Goal: Task Accomplishment & Management: Use online tool/utility

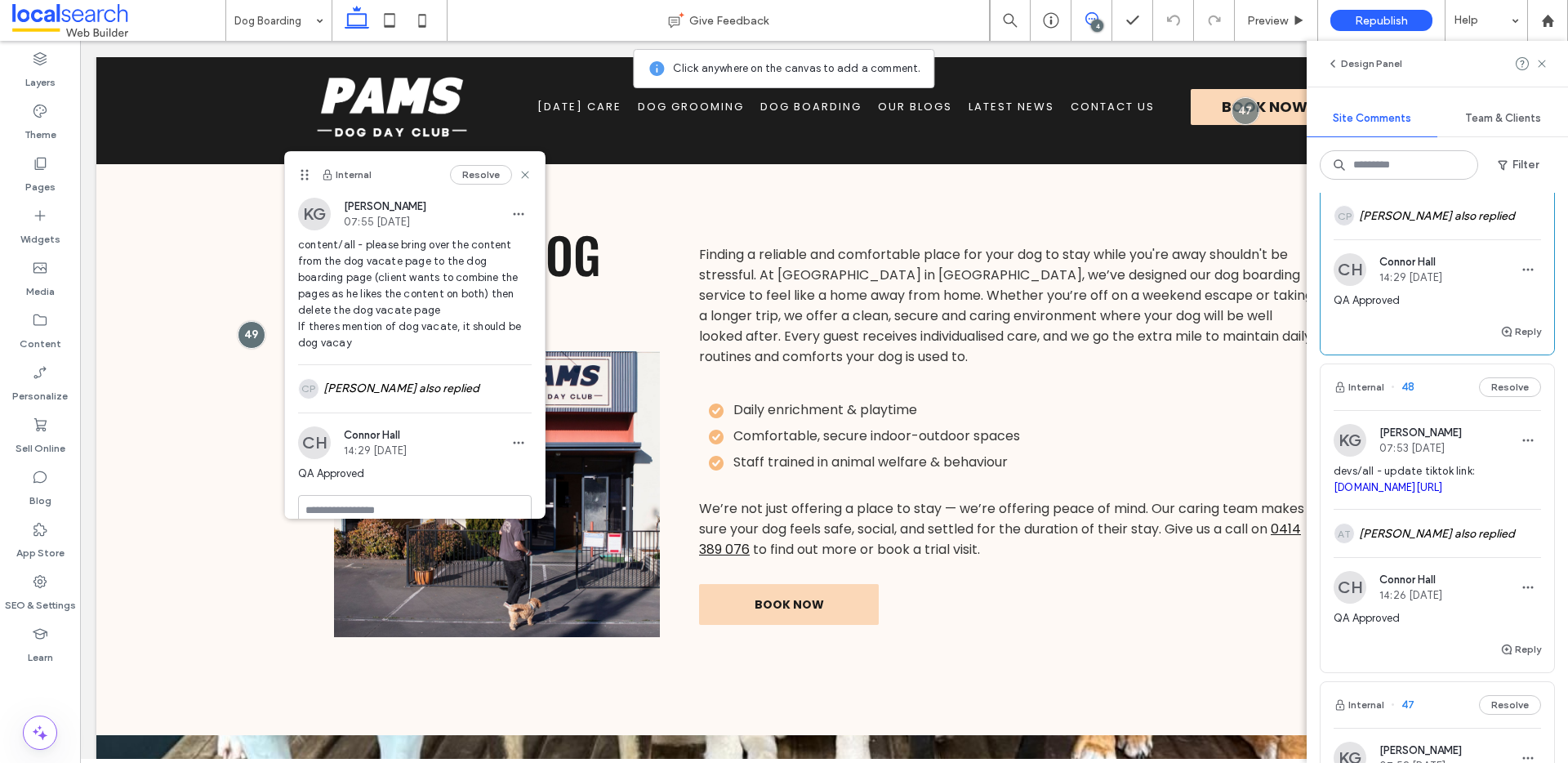
scroll to position [484, 0]
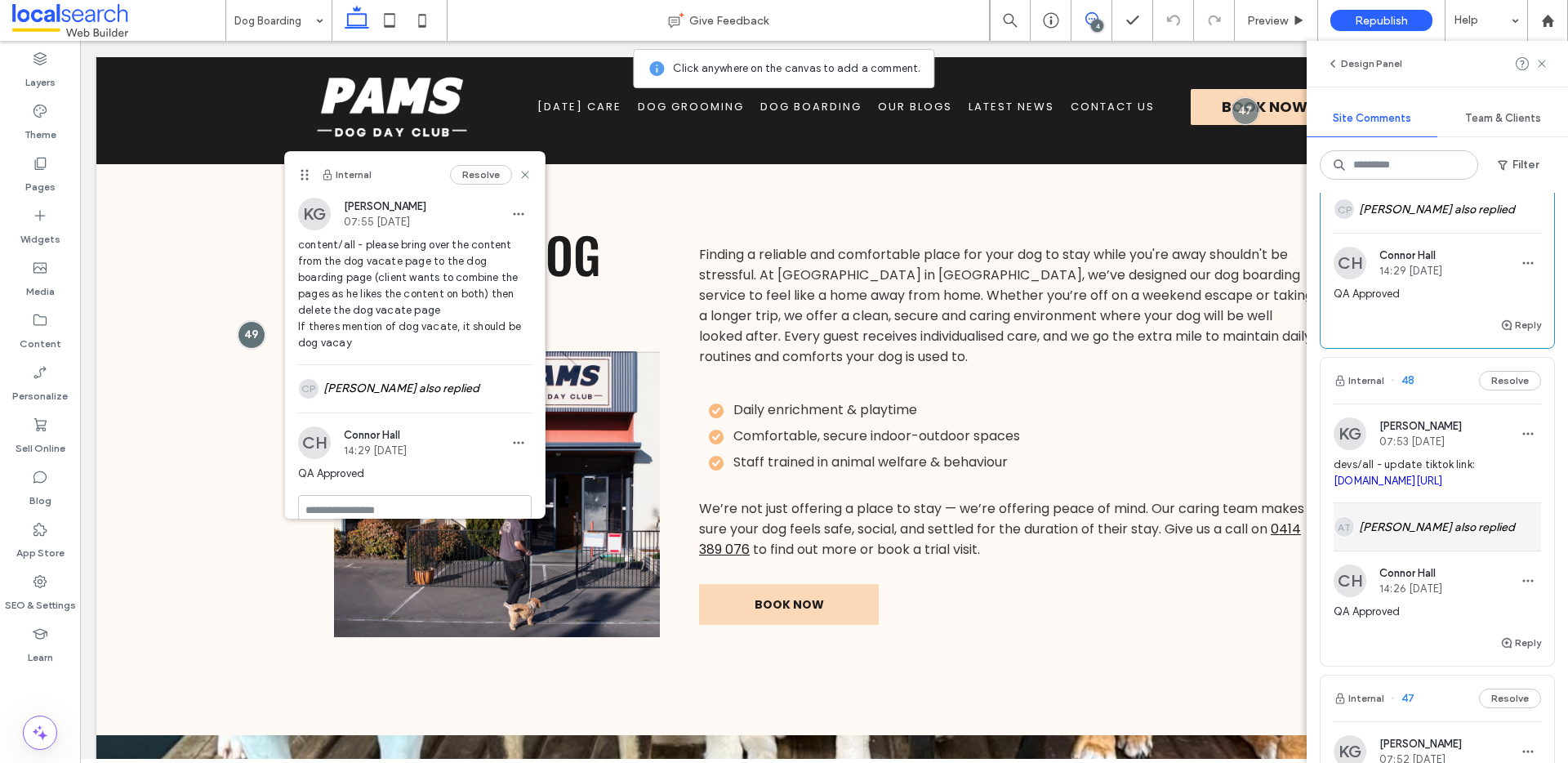
click at [1475, 548] on div "AT [PERSON_NAME] also replied" at bounding box center [1436, 527] width 207 height 48
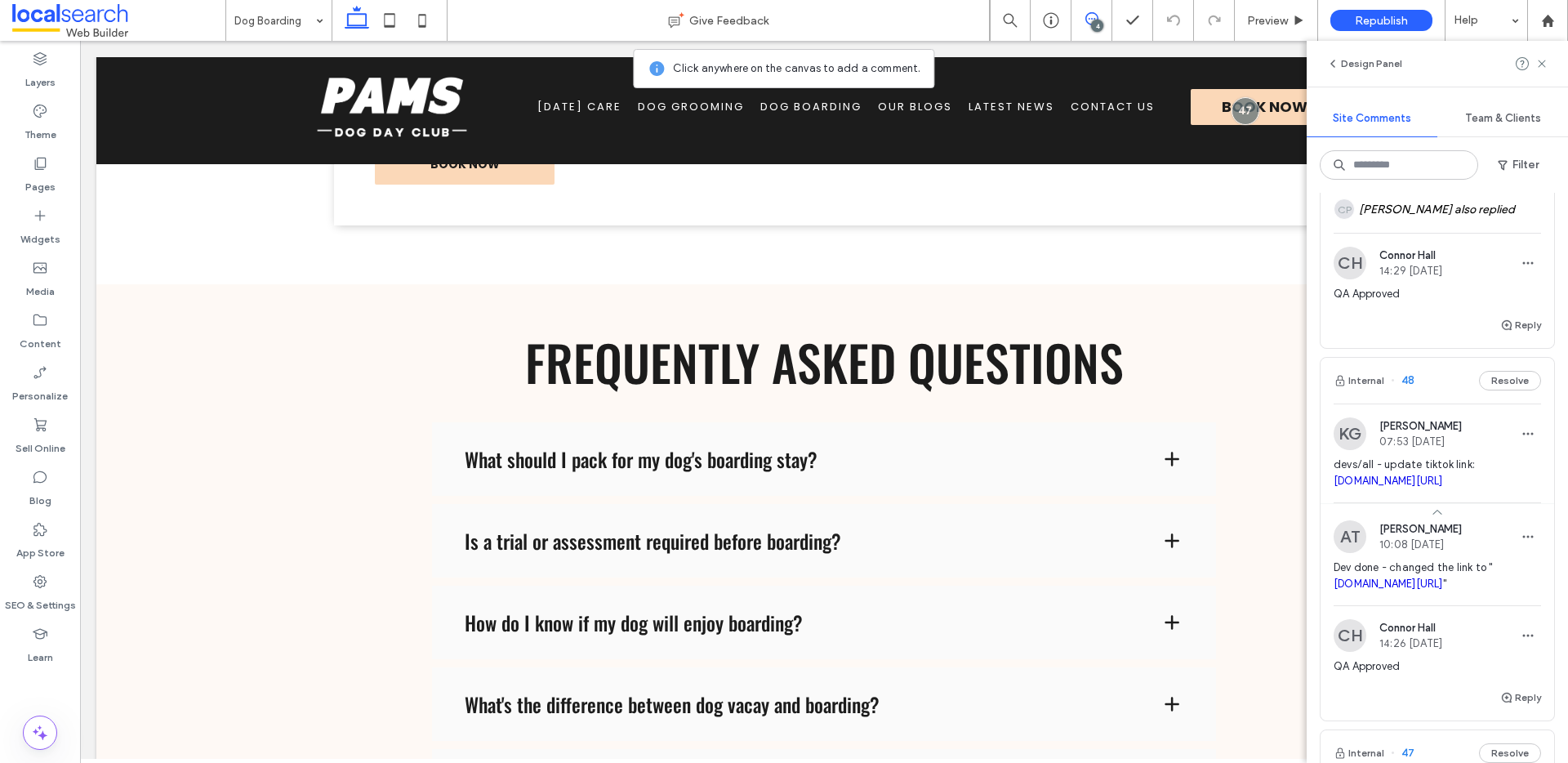
scroll to position [4138, 0]
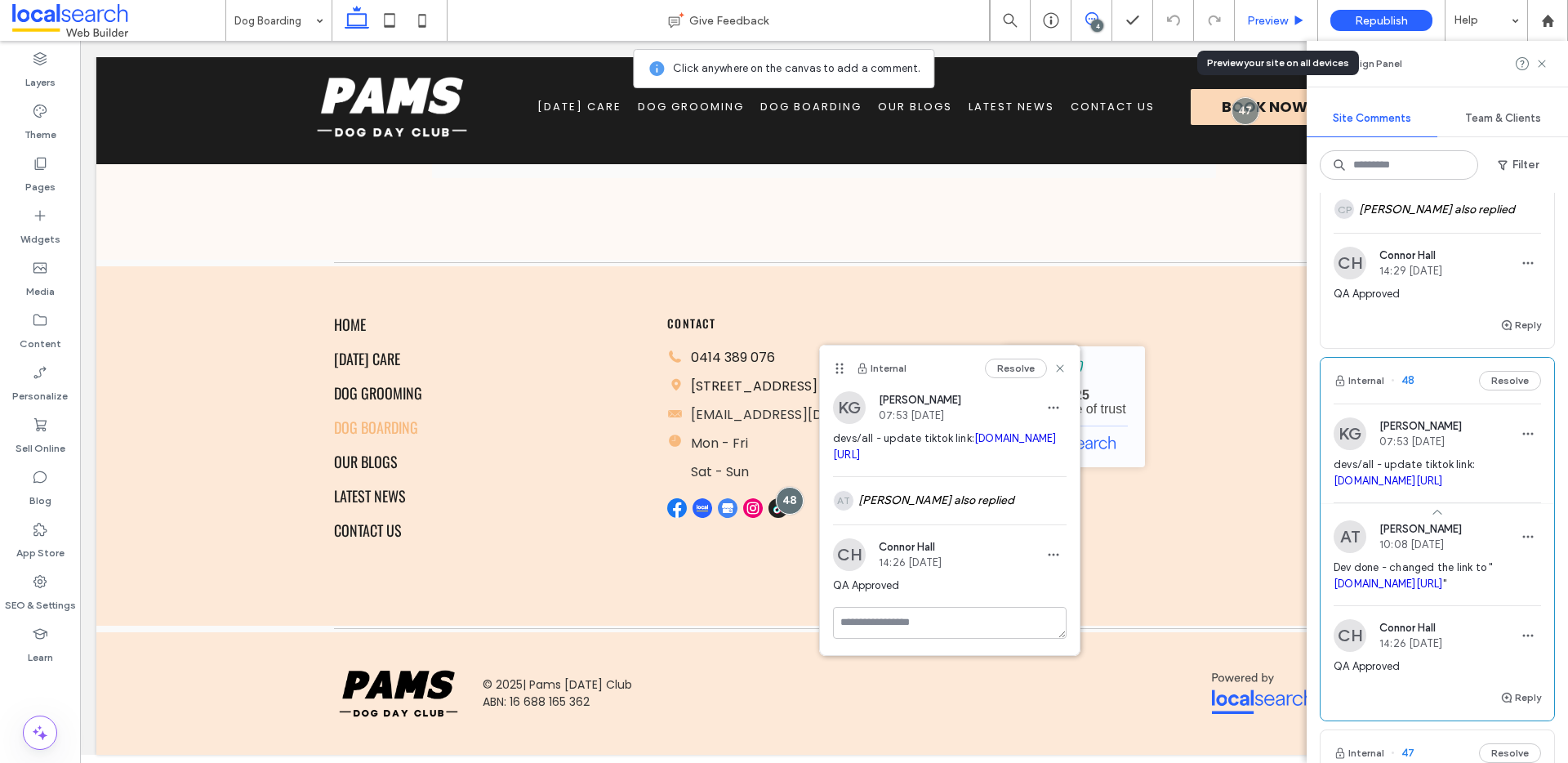
drag, startPoint x: 1278, startPoint y: 20, endPoint x: 1096, endPoint y: 17, distance: 182.0
click at [1278, 20] on span "Preview" at bounding box center [1266, 21] width 41 height 14
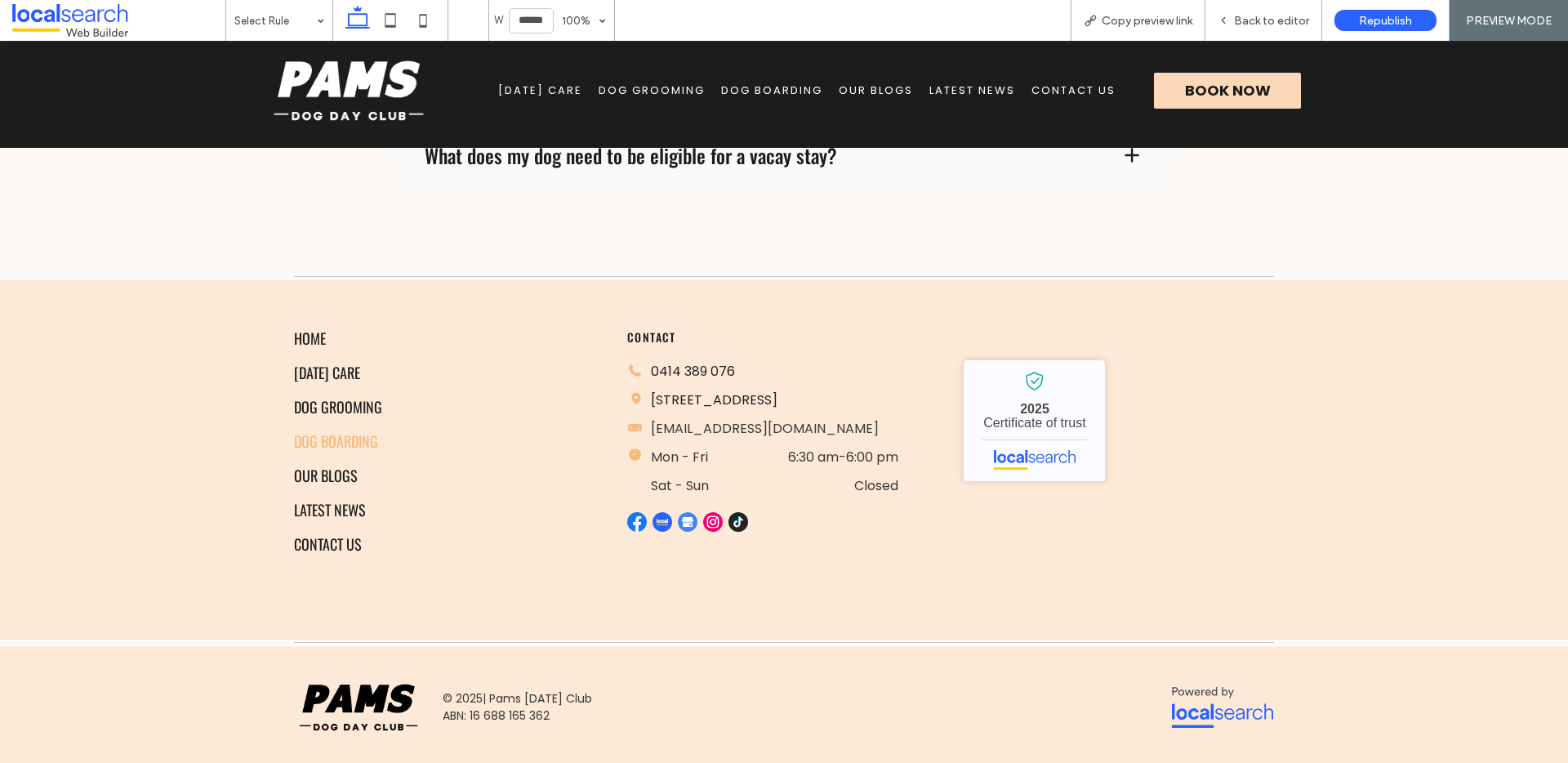
scroll to position [4109, 0]
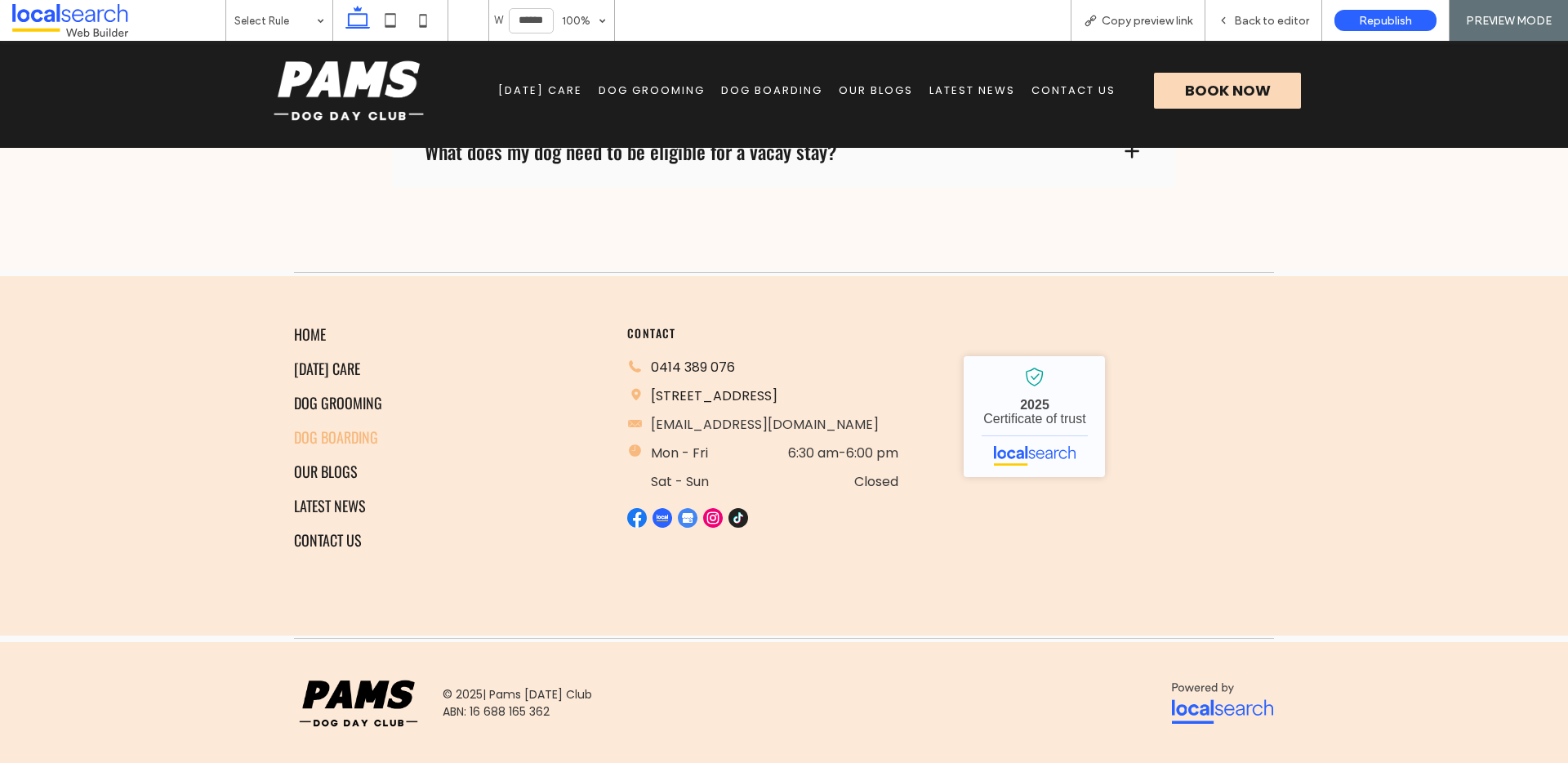
click at [735, 528] on img at bounding box center [738, 518] width 20 height 20
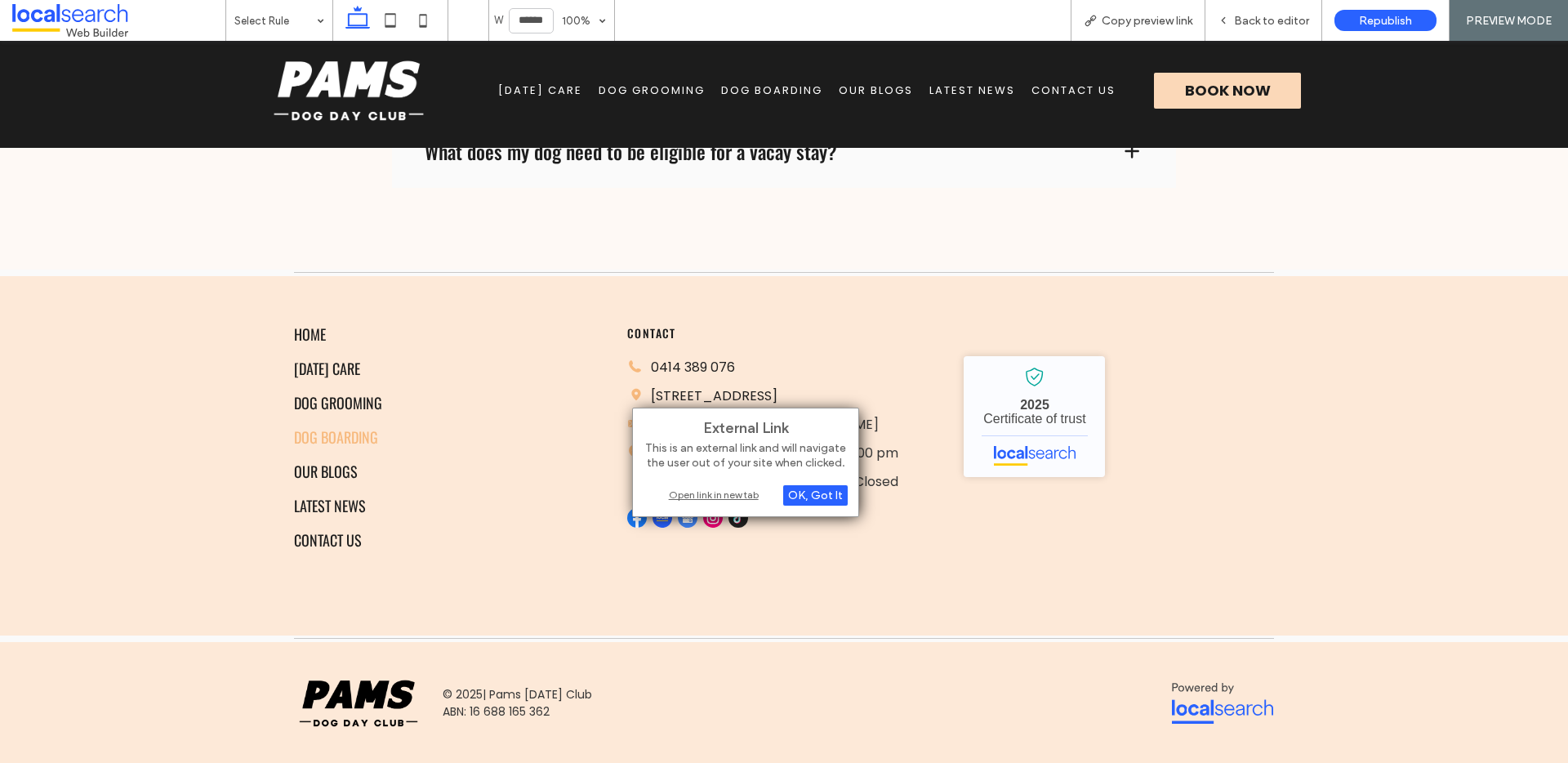
click at [745, 502] on div "Open link in new tab" at bounding box center [745, 495] width 204 height 17
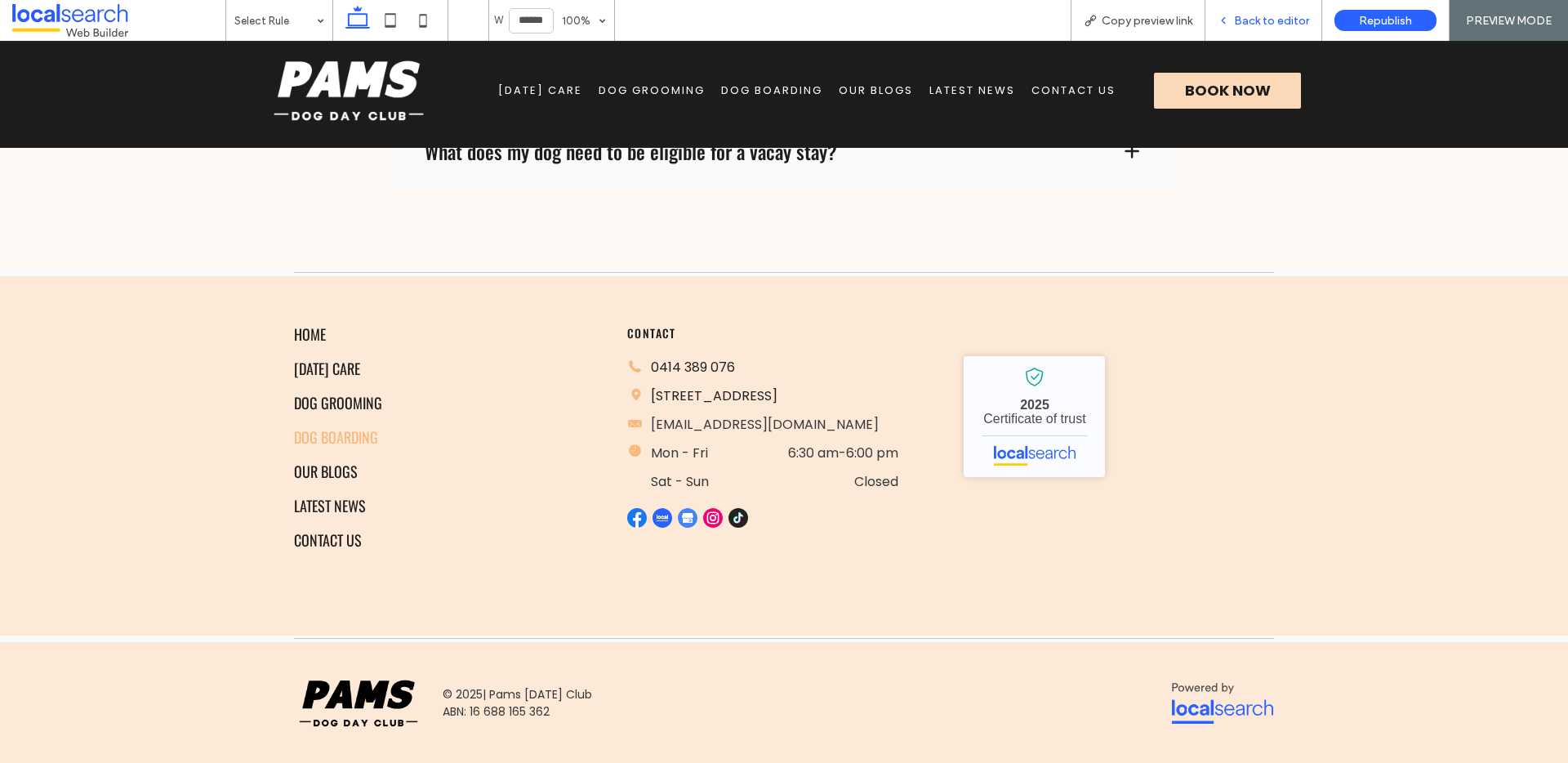
click at [1271, 21] on span "Back to editor" at bounding box center [1271, 21] width 75 height 14
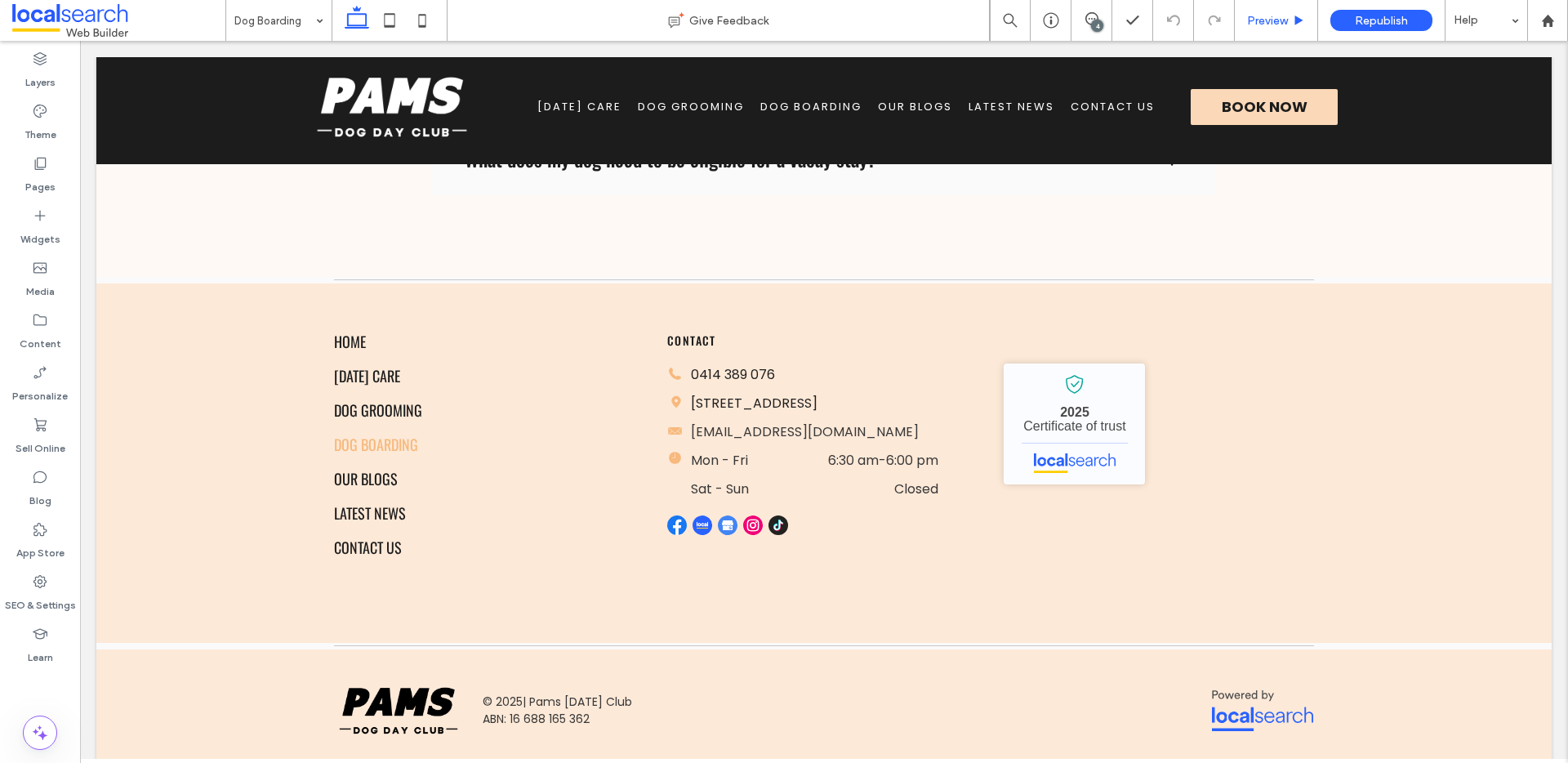
scroll to position [4102, 0]
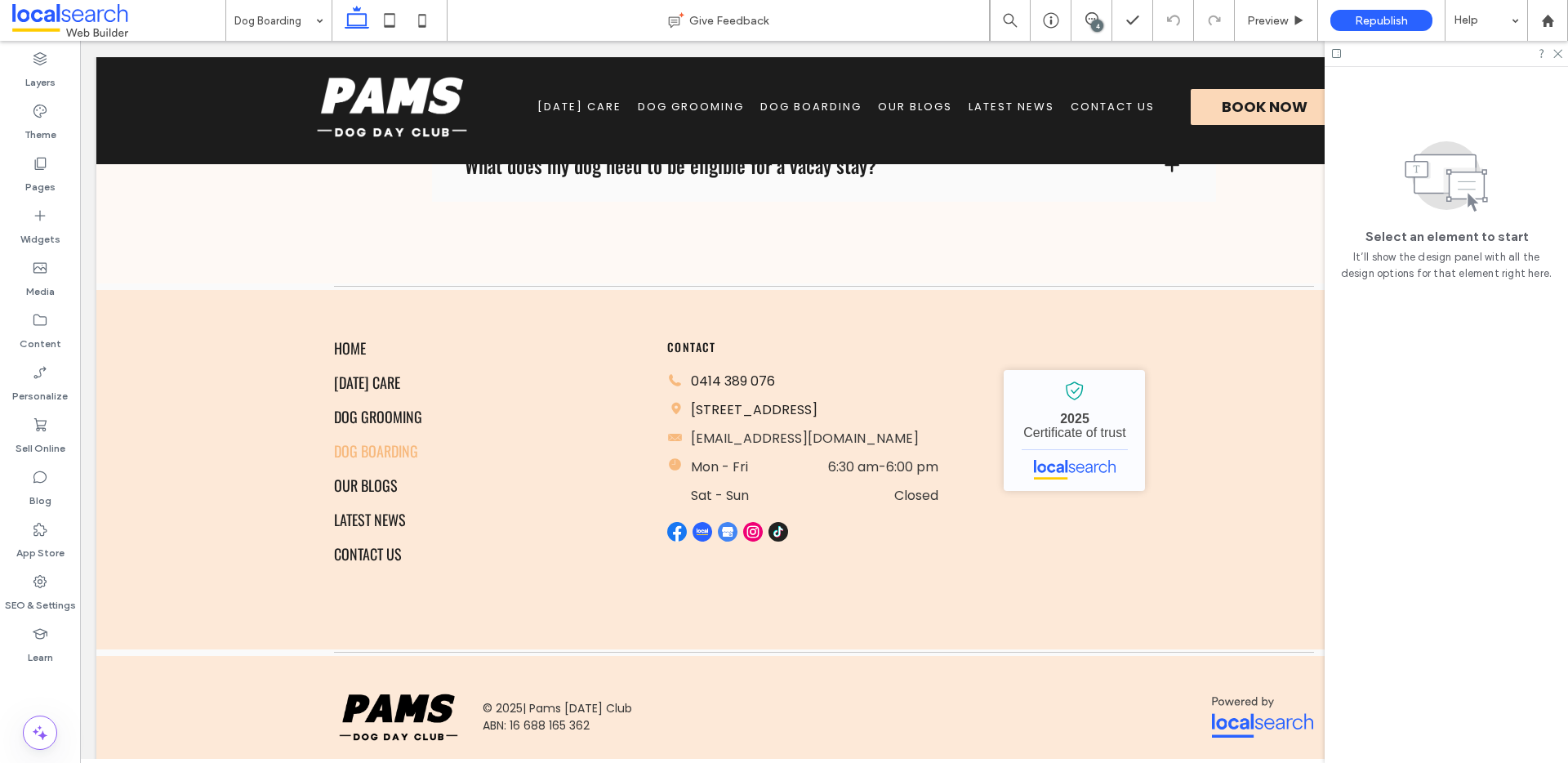
click at [1096, 22] on div "4" at bounding box center [1097, 26] width 12 height 12
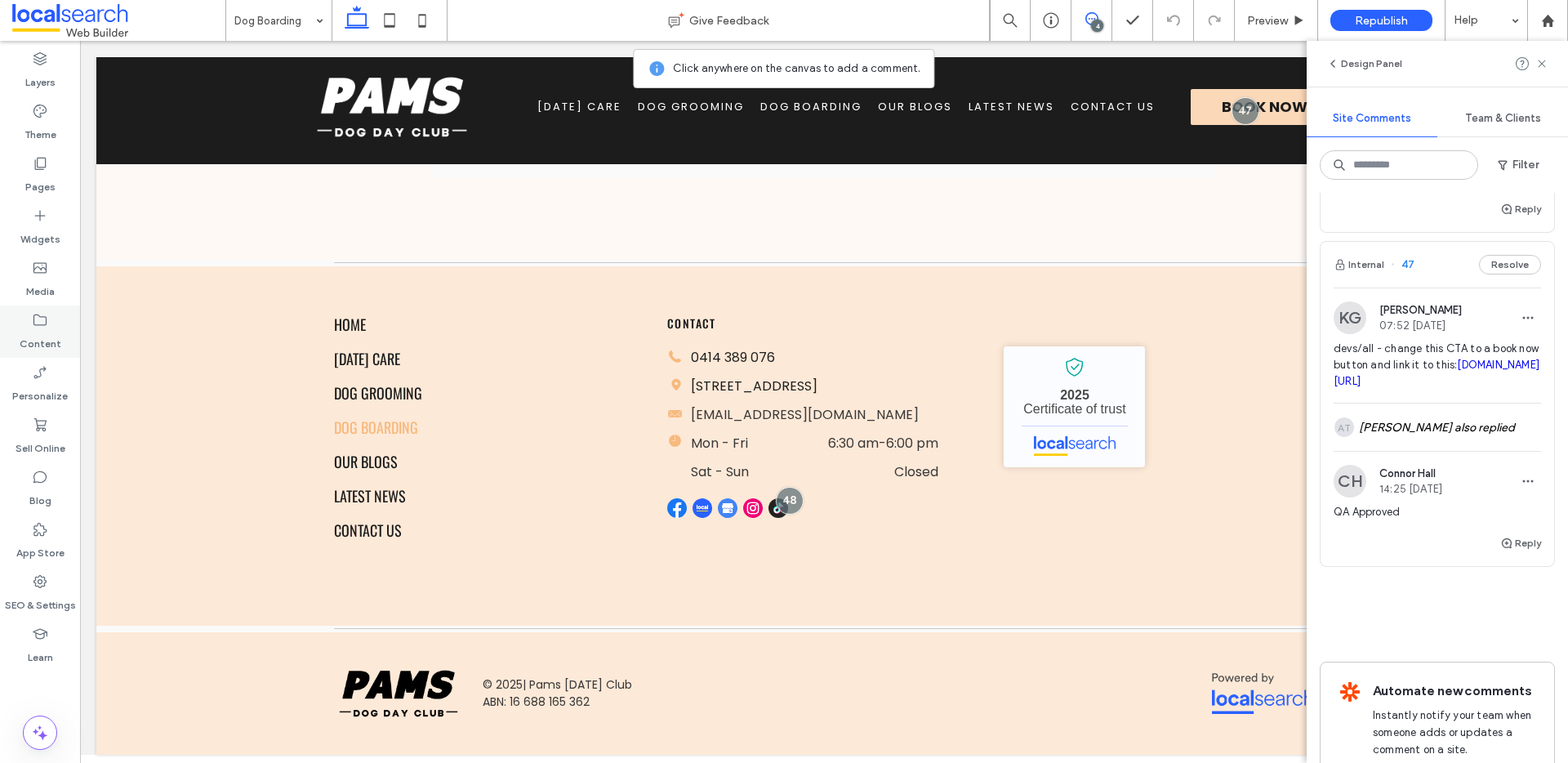
scroll to position [3293, 0]
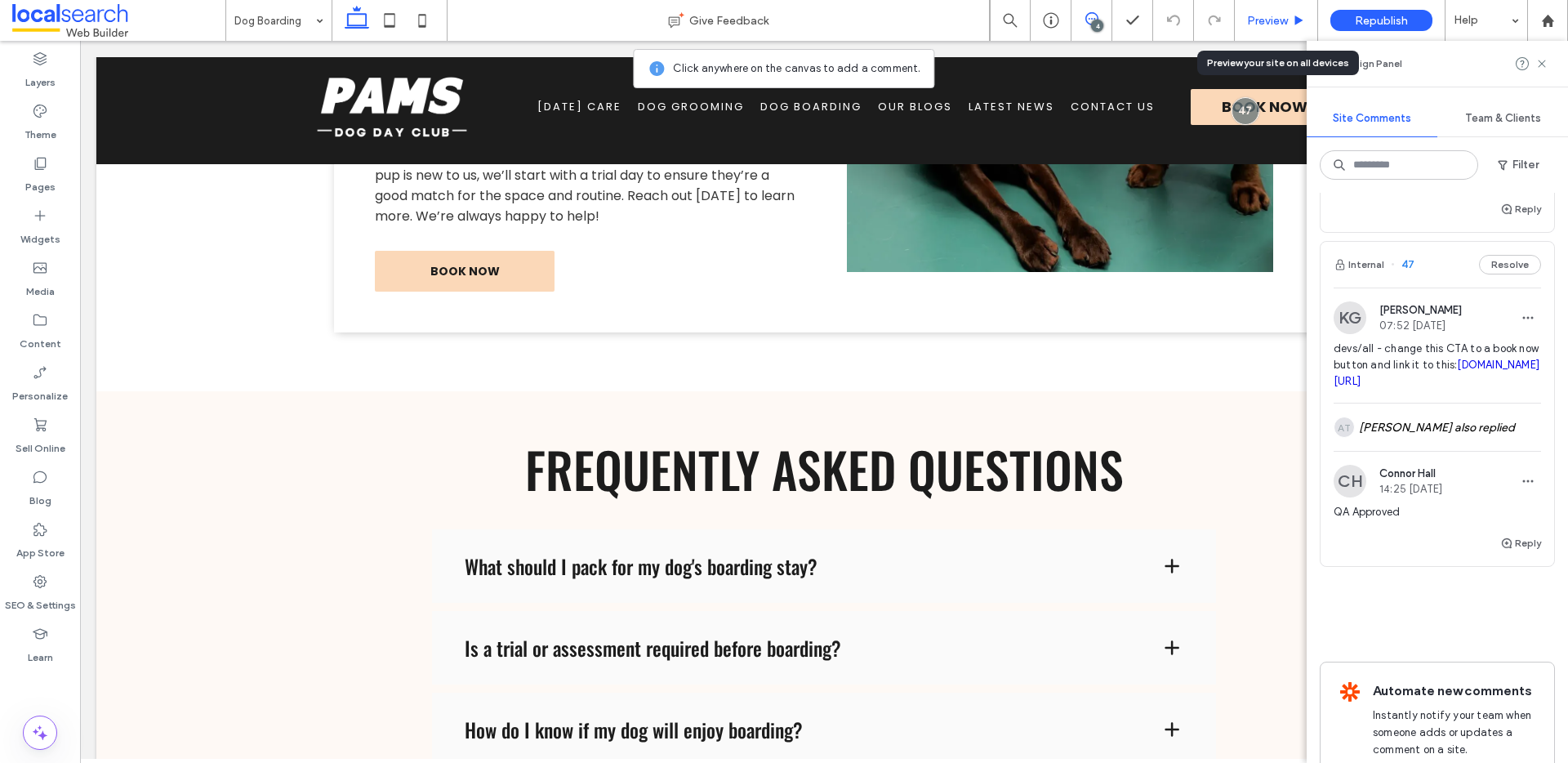
click at [1285, 26] on span "Preview" at bounding box center [1266, 21] width 41 height 14
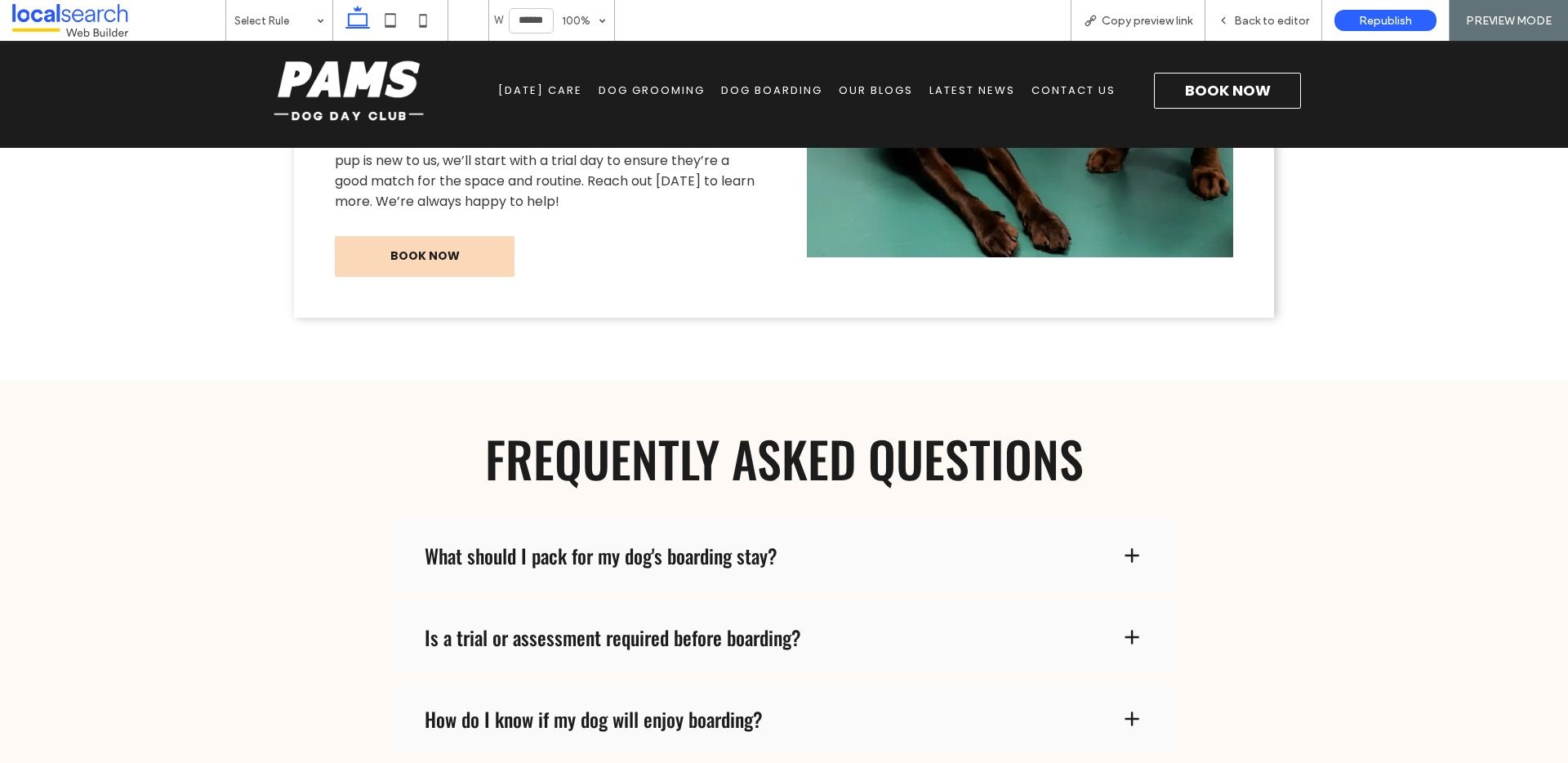
click at [1261, 88] on span "Book Now" at bounding box center [1227, 90] width 86 height 22
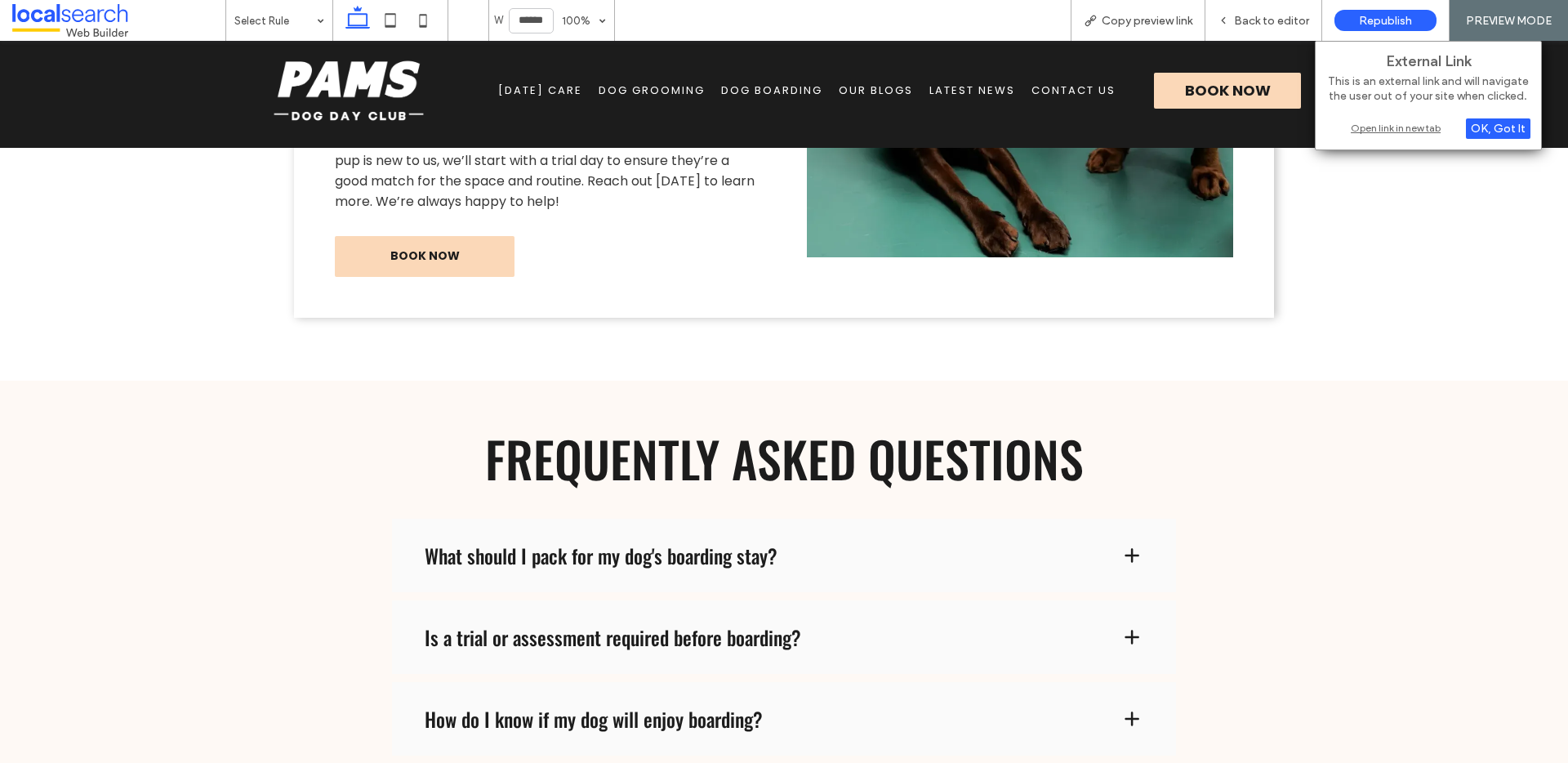
click at [1406, 125] on div "Open link in new tab" at bounding box center [1428, 128] width 204 height 17
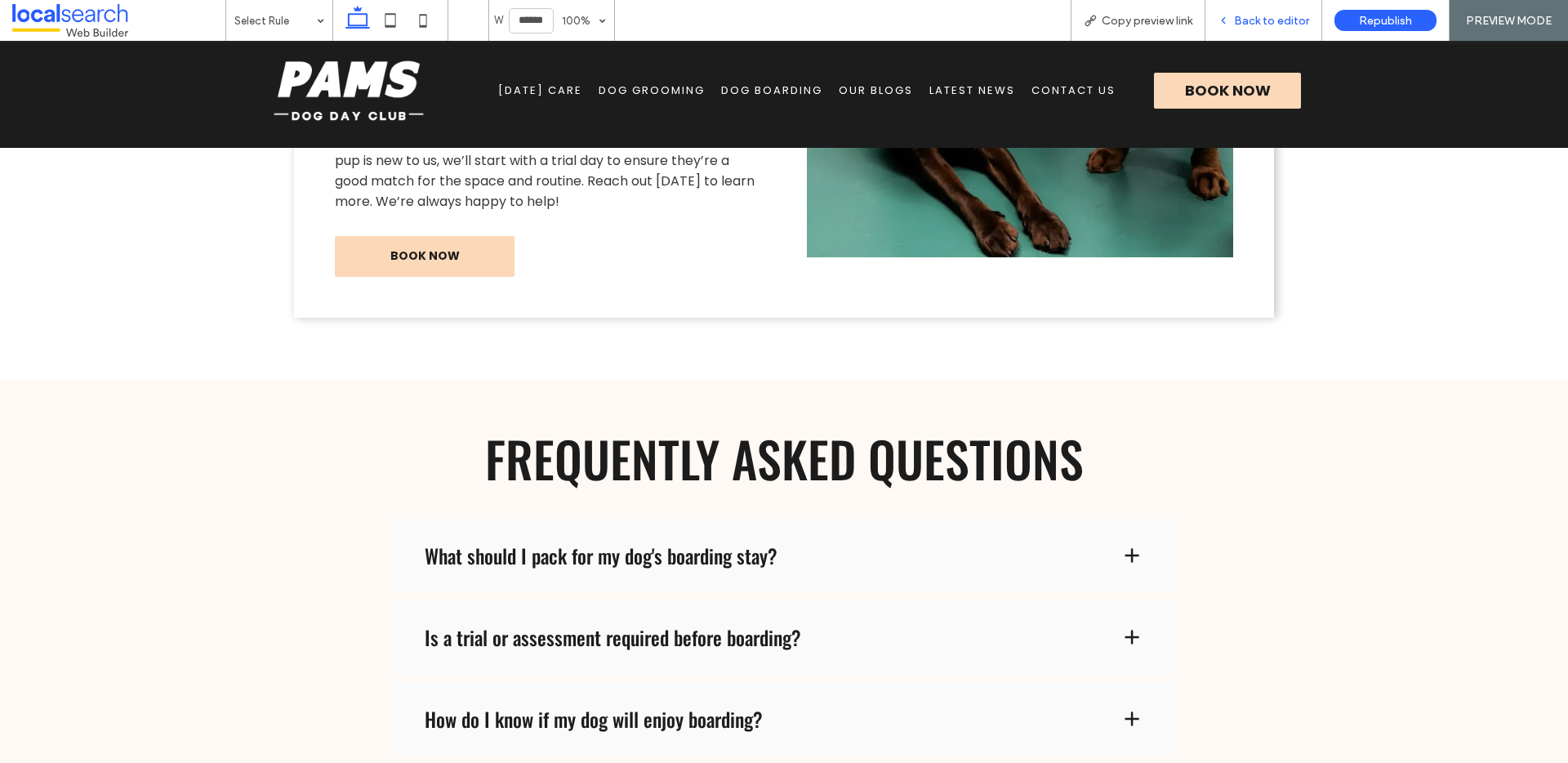
click at [1251, 22] on span "Back to editor" at bounding box center [1271, 21] width 75 height 14
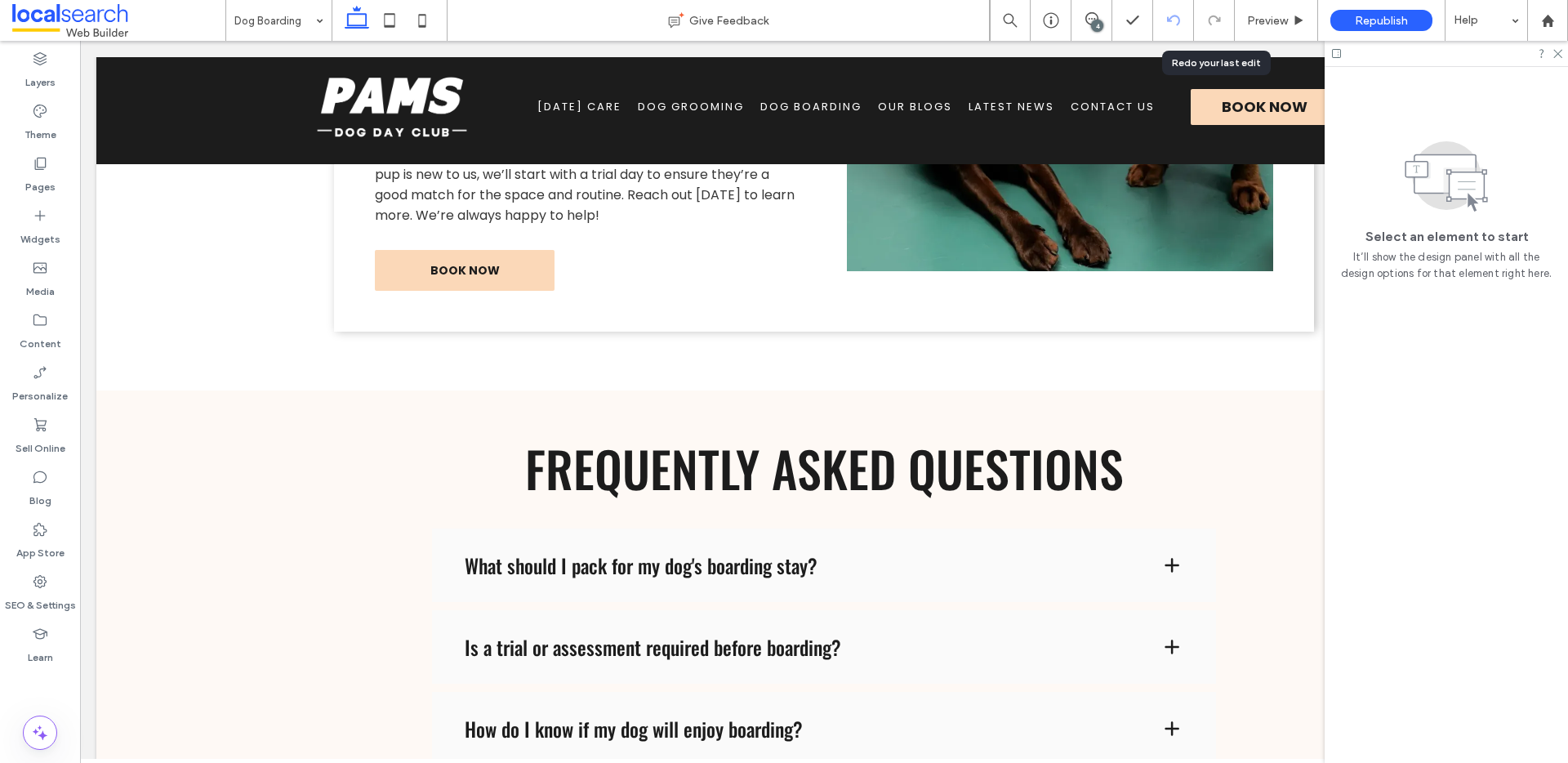
scroll to position [3293, 0]
click at [1098, 25] on div "4" at bounding box center [1097, 26] width 12 height 12
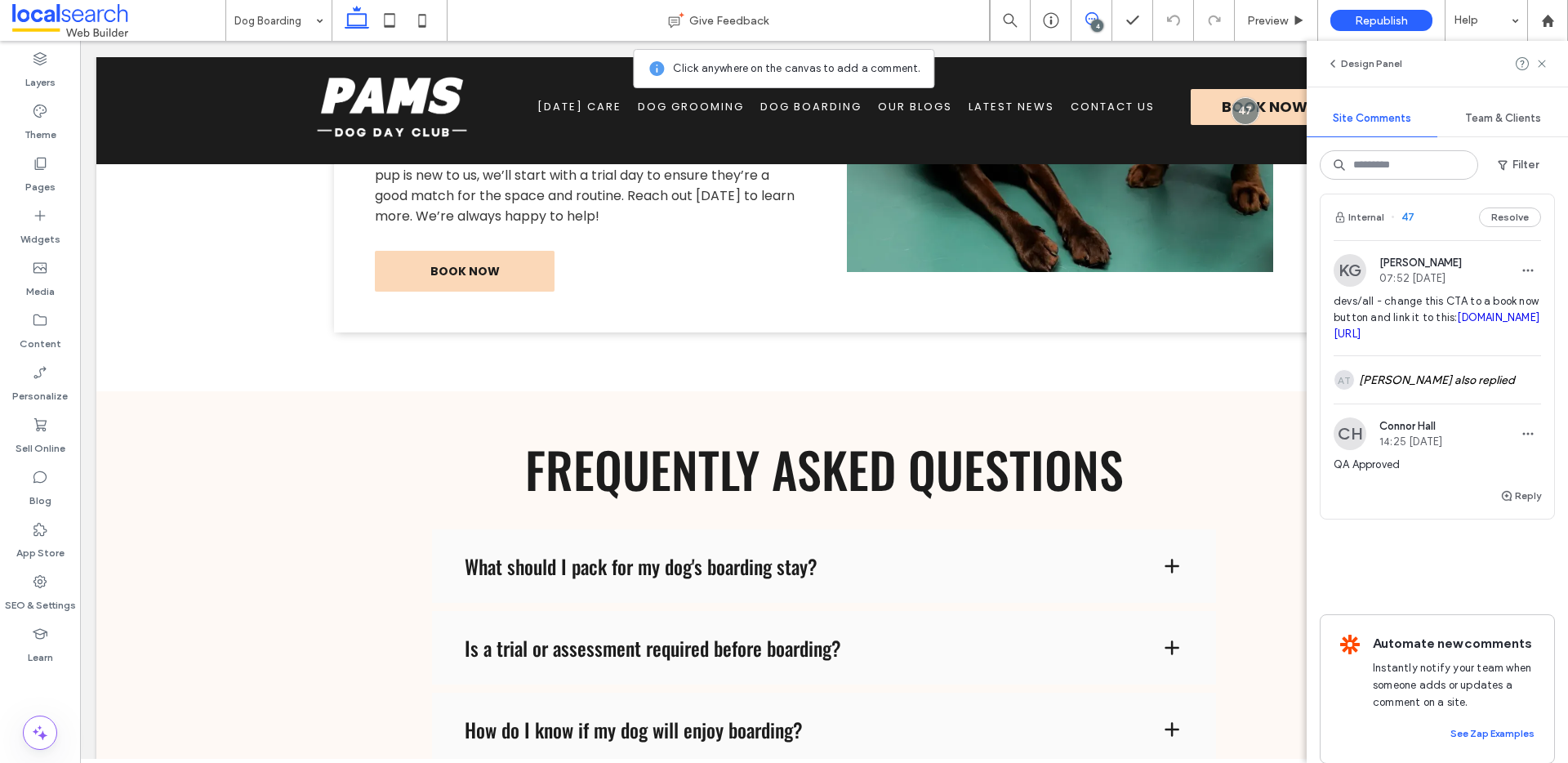
scroll to position [897, 0]
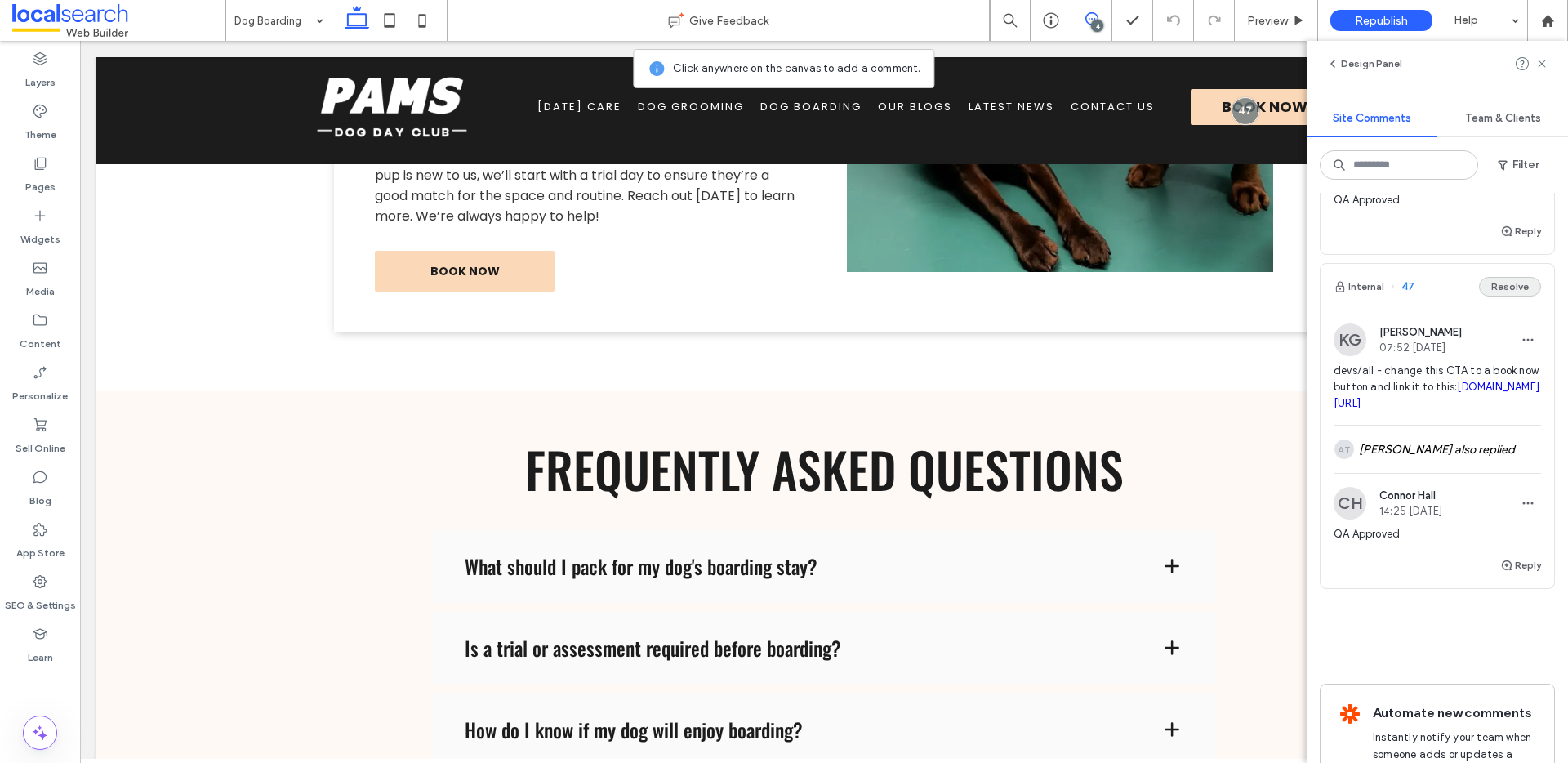
click at [1490, 297] on button "Resolve" at bounding box center [1509, 286] width 62 height 20
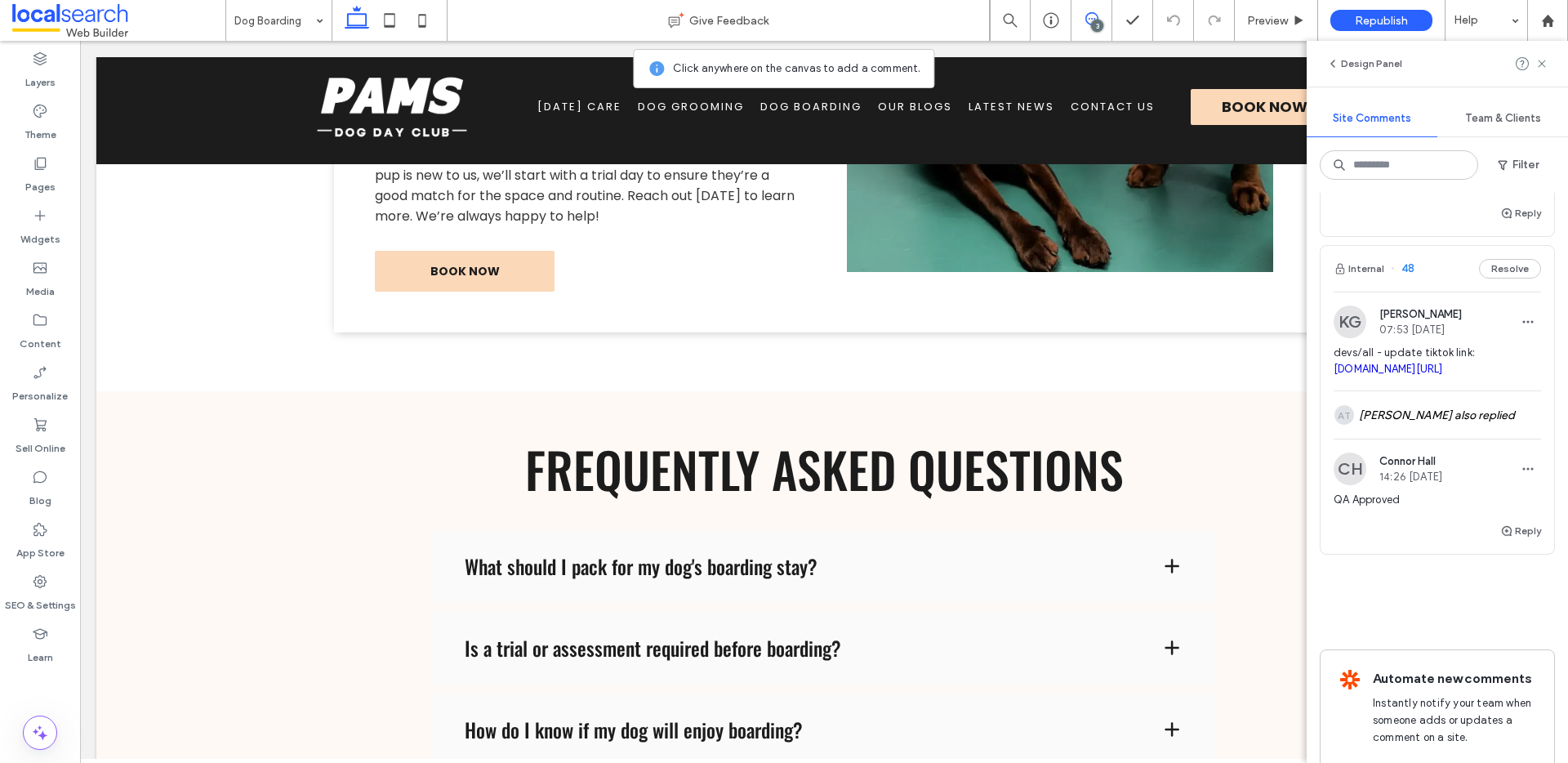
scroll to position [596, 0]
click at [1523, 273] on button "Resolve" at bounding box center [1509, 269] width 62 height 20
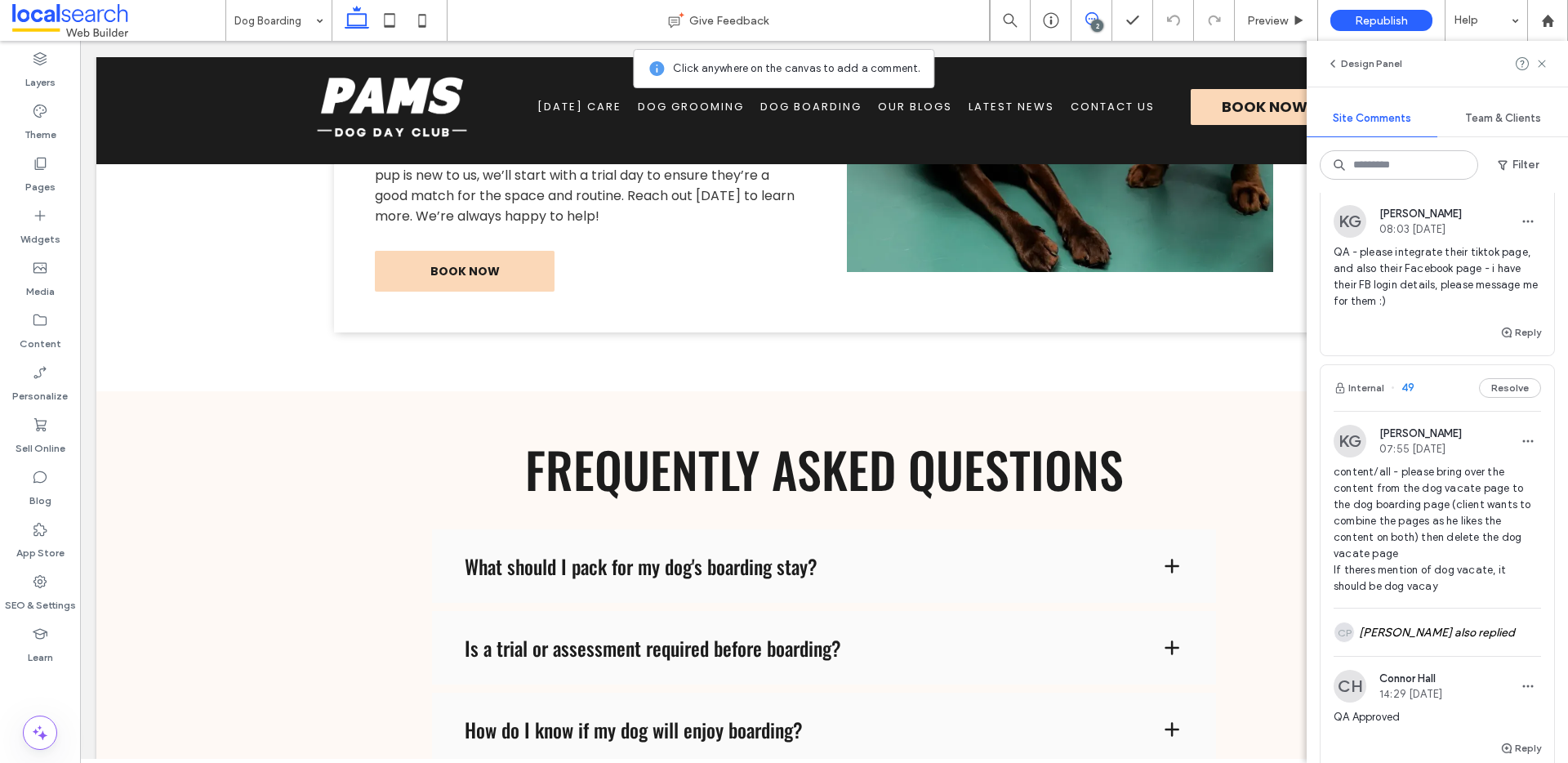
scroll to position [59, 0]
click at [1366, 386] on button "Internal" at bounding box center [1358, 390] width 51 height 20
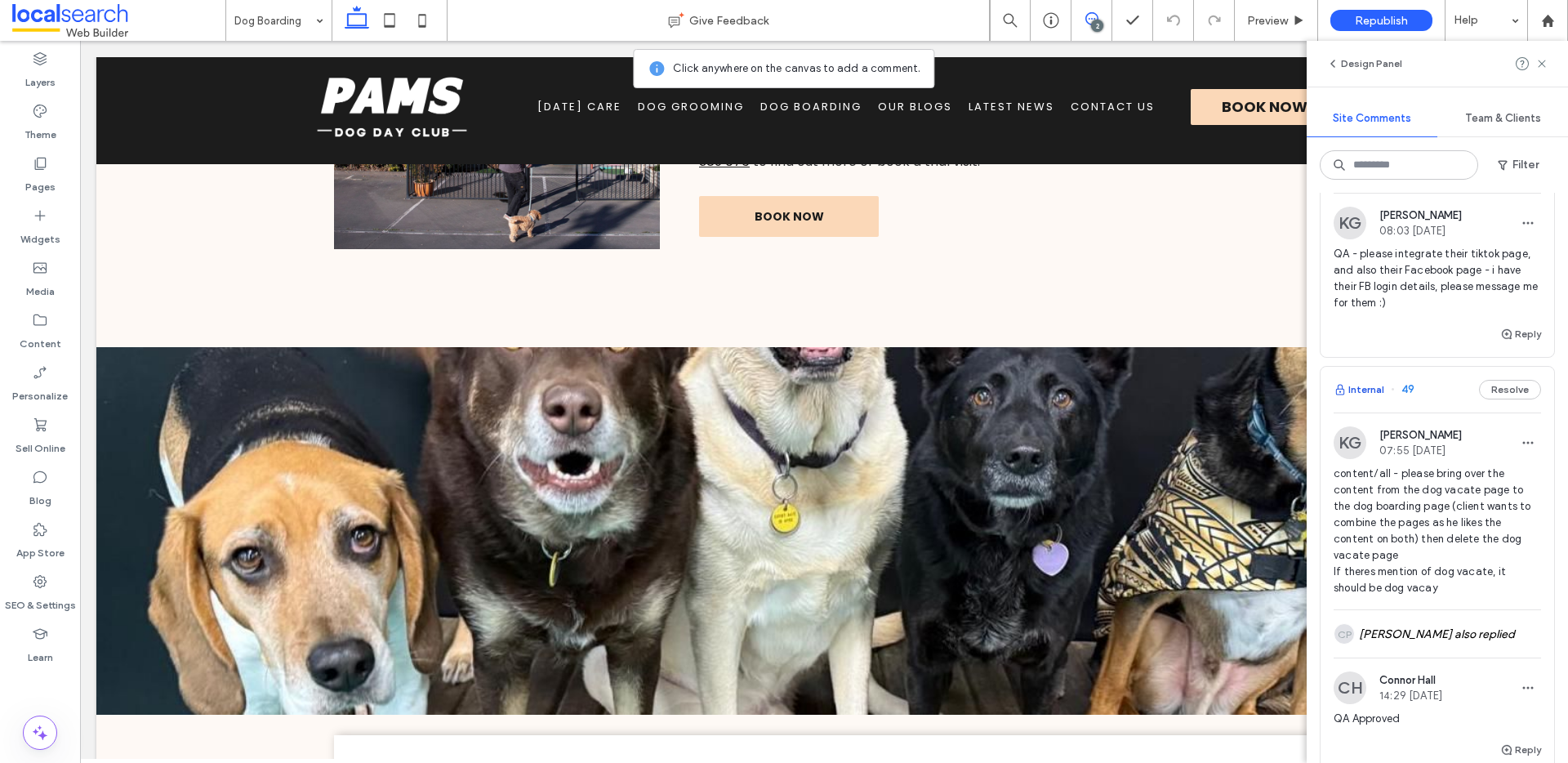
scroll to position [536, 0]
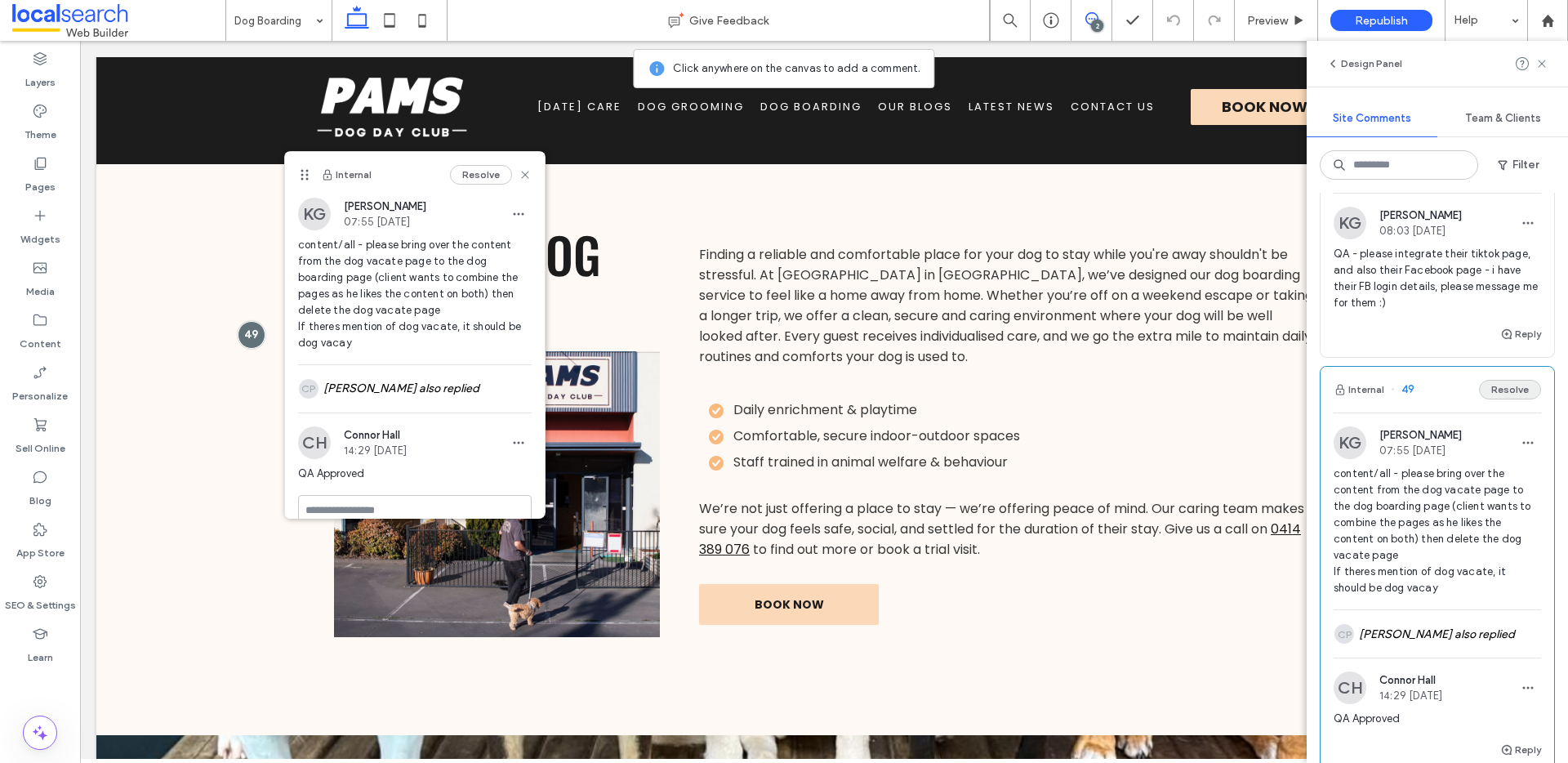
click at [1489, 384] on button "Resolve" at bounding box center [1509, 390] width 62 height 20
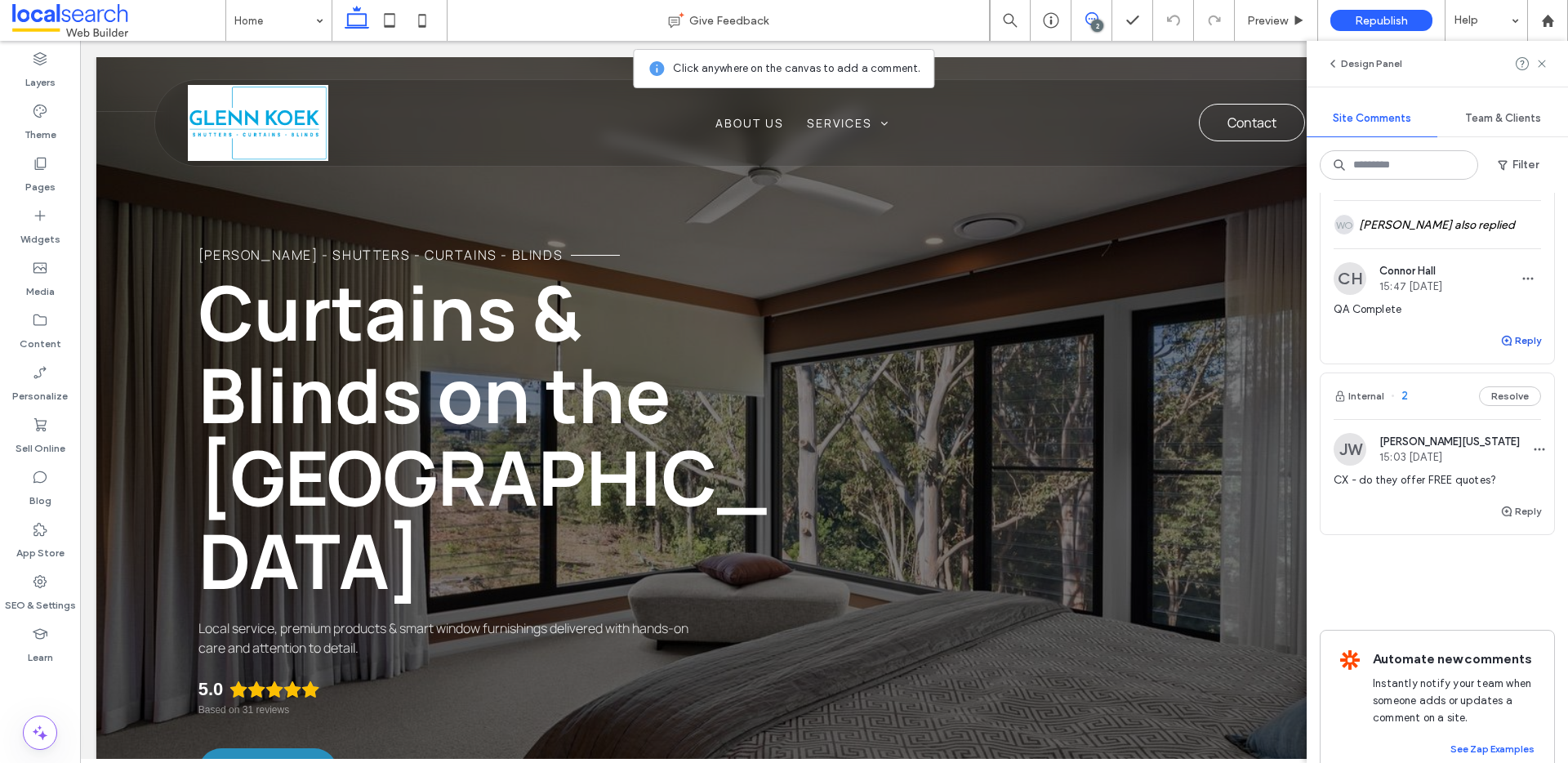
scroll to position [263, 0]
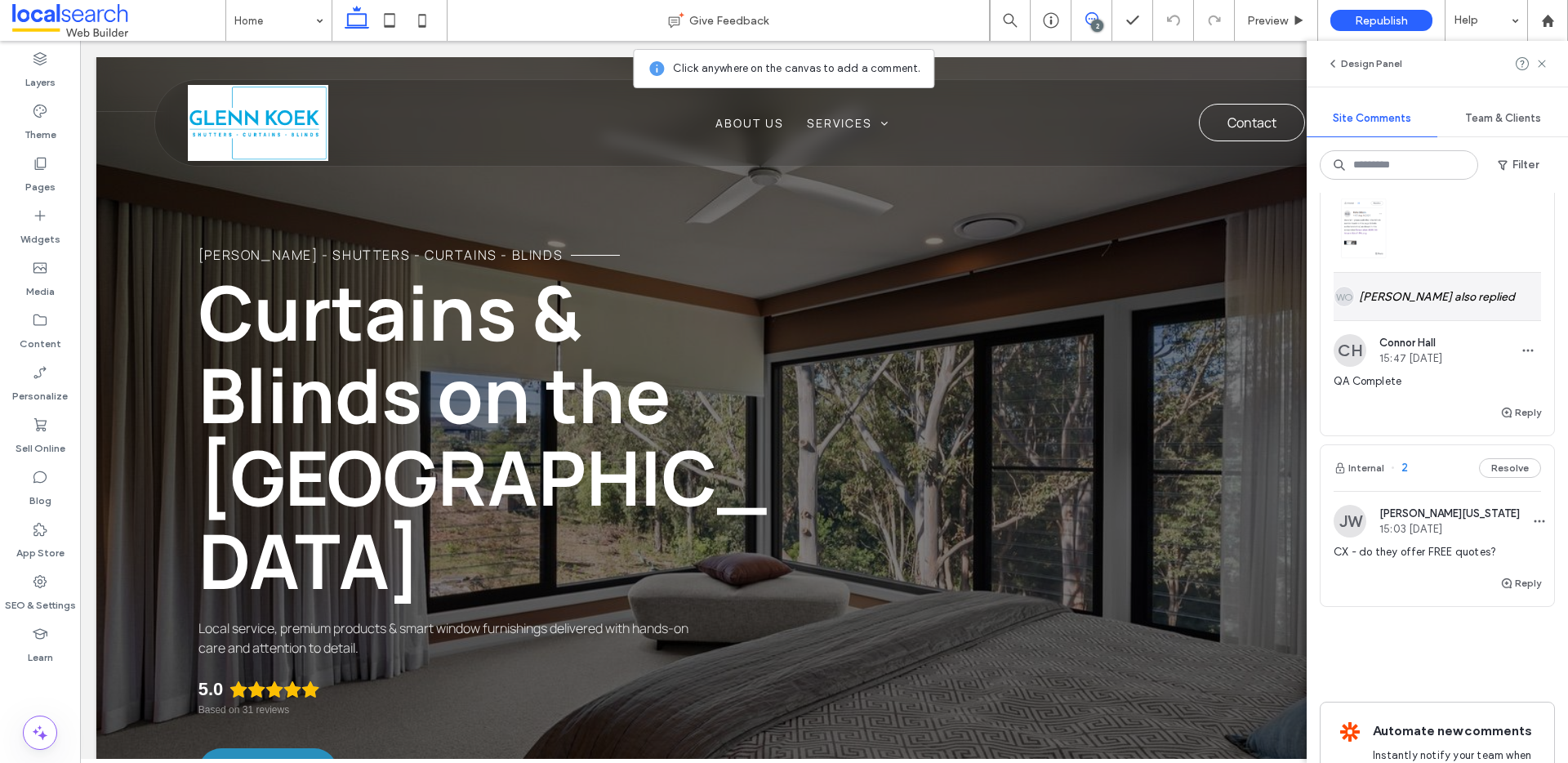
click at [1476, 320] on div "WO Warren Olgado also replied" at bounding box center [1436, 297] width 207 height 48
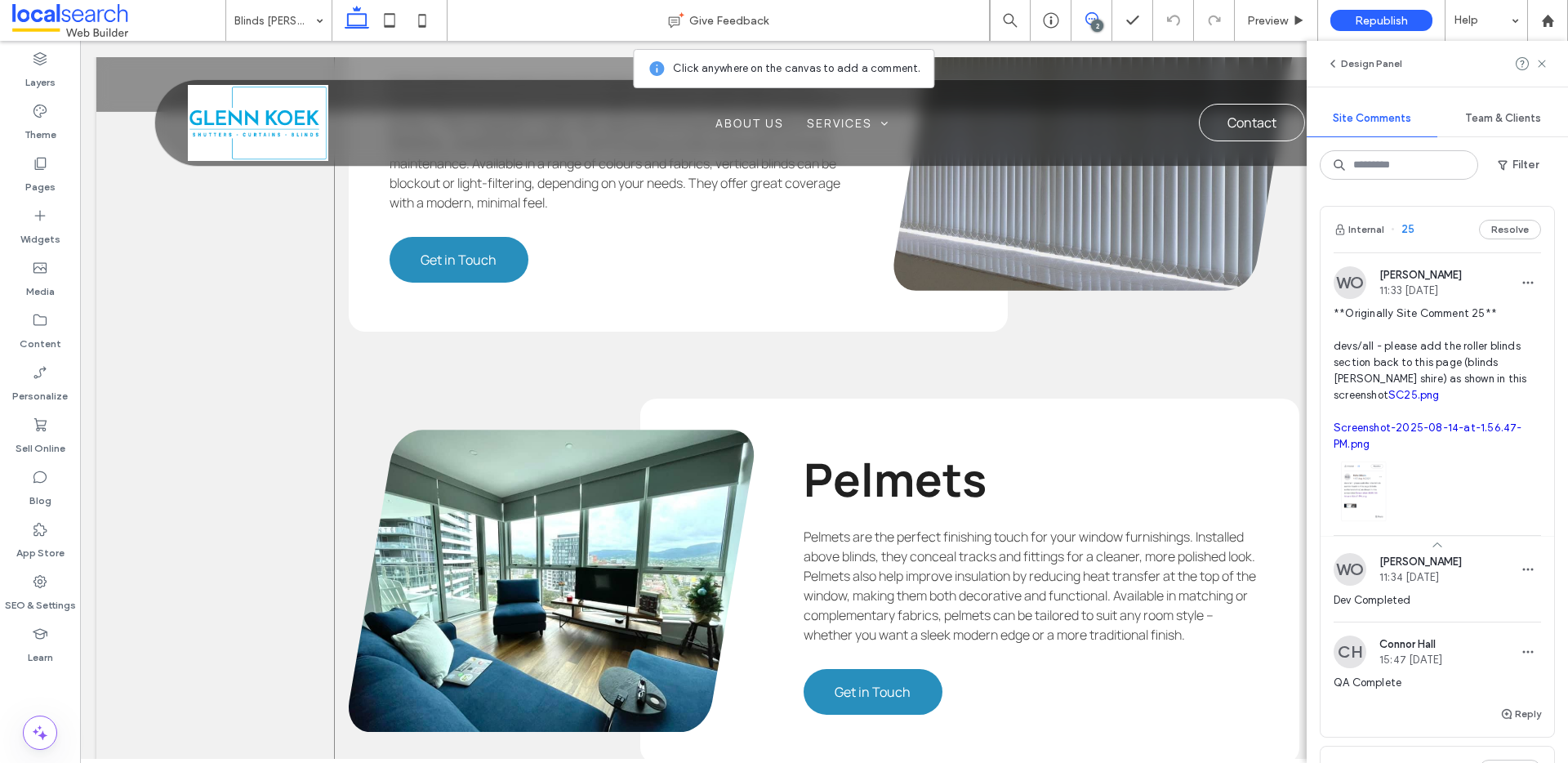
scroll to position [4019, 0]
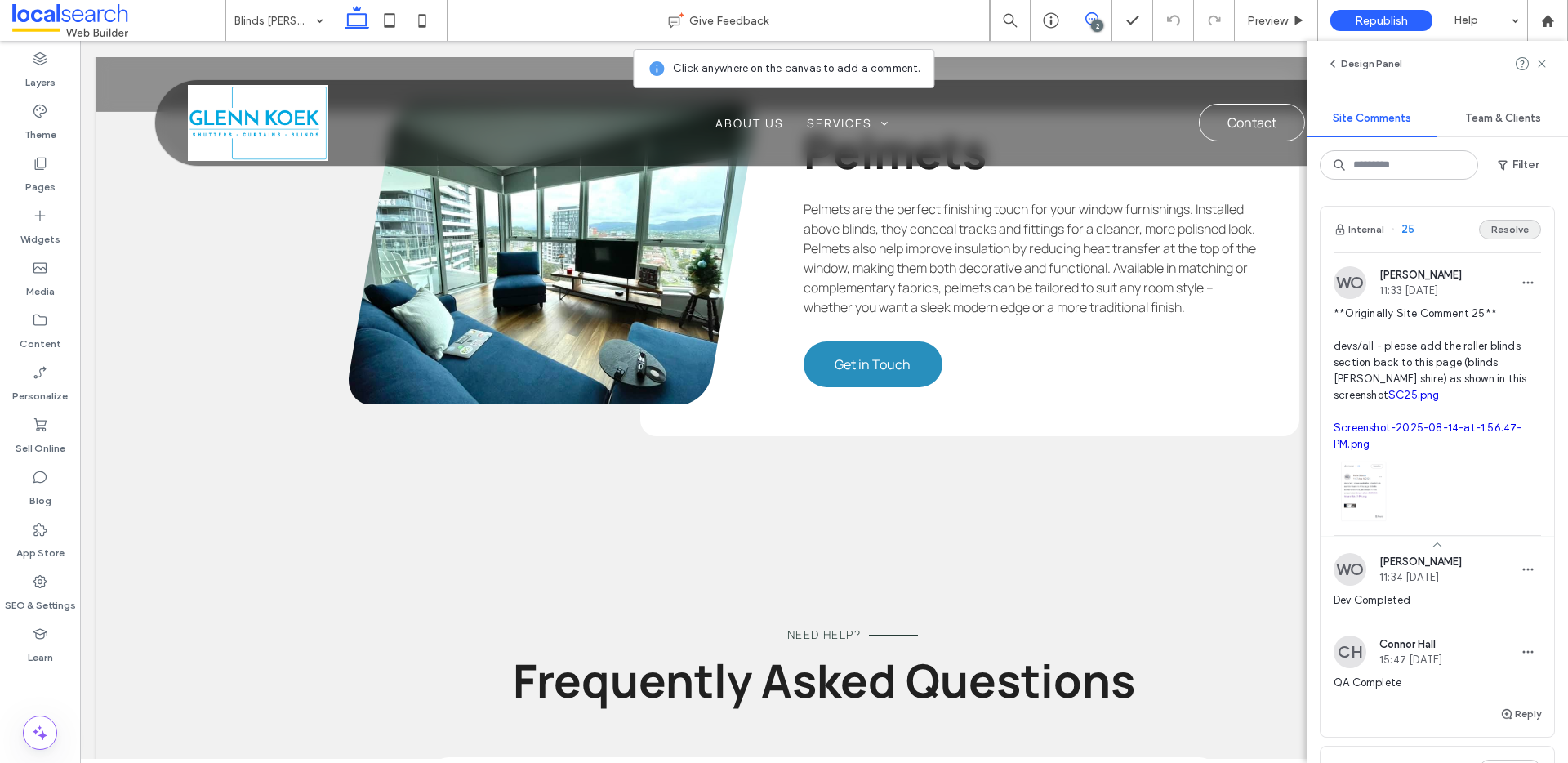
click at [1495, 232] on button "Resolve" at bounding box center [1509, 229] width 62 height 20
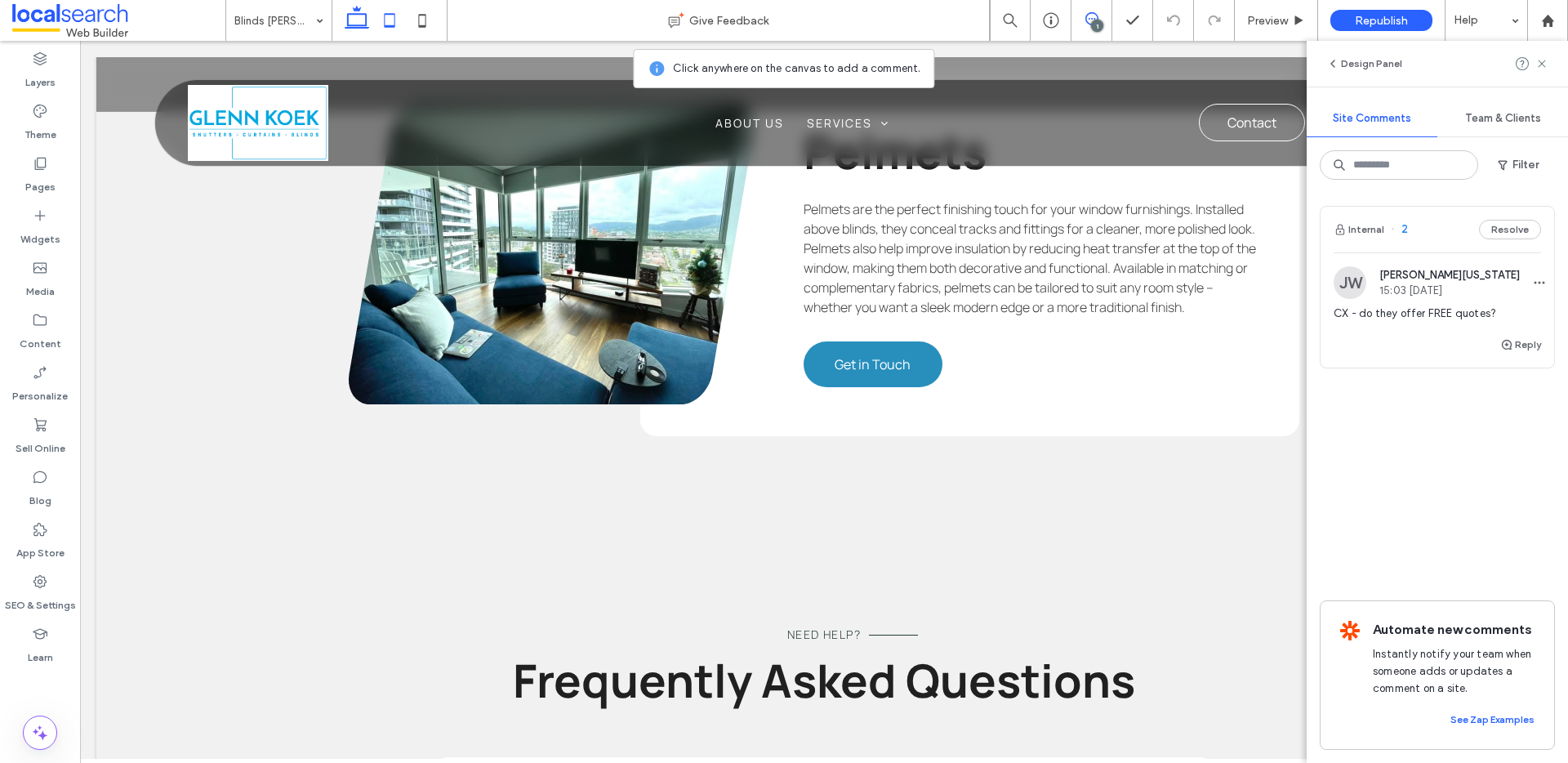
click at [395, 24] on icon at bounding box center [389, 20] width 32 height 32
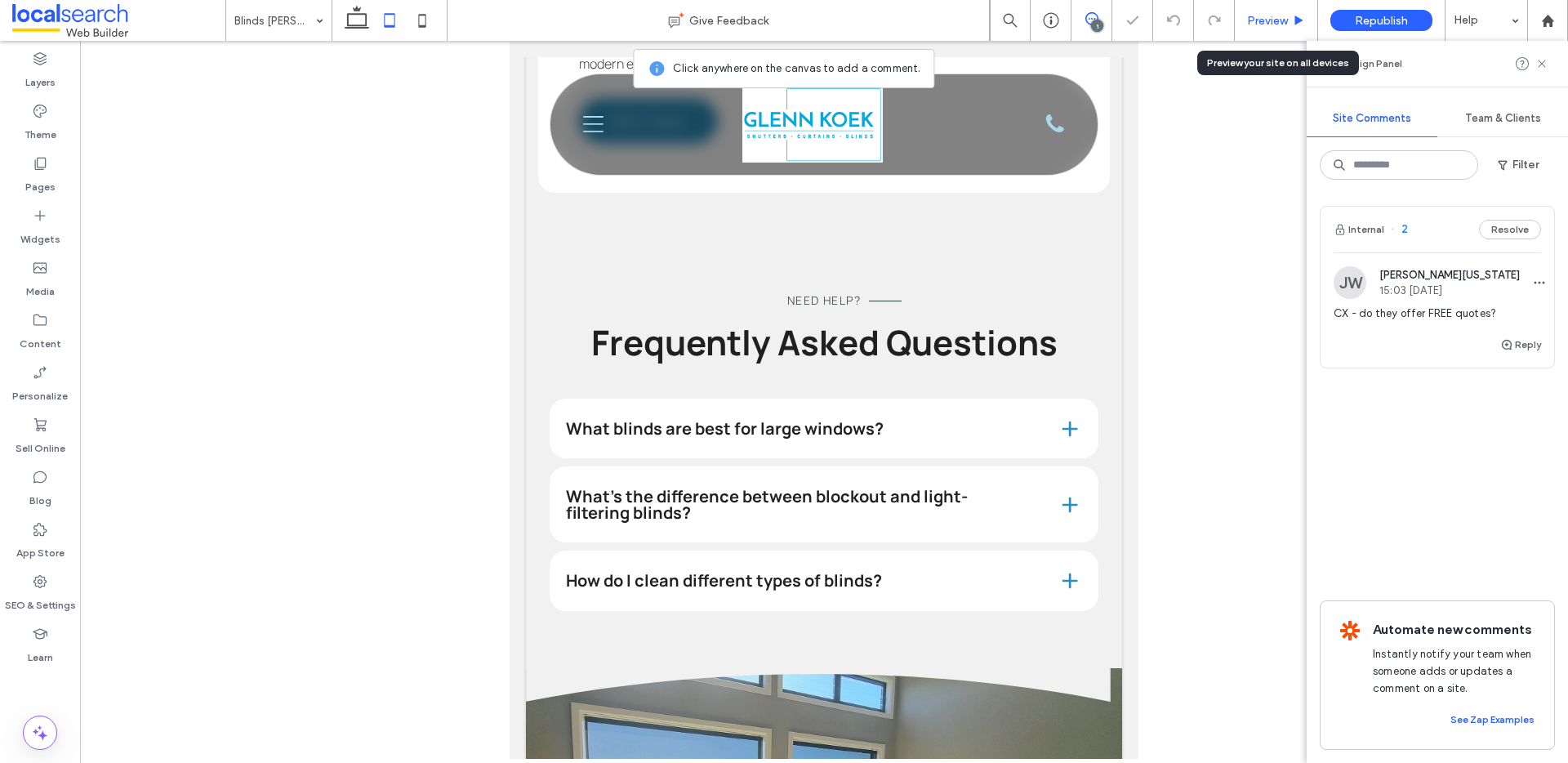
click at [1284, 9] on div "Preview" at bounding box center [1276, 20] width 83 height 41
click at [1283, 14] on span "Preview" at bounding box center [1266, 21] width 41 height 14
